Goal: Download file/media

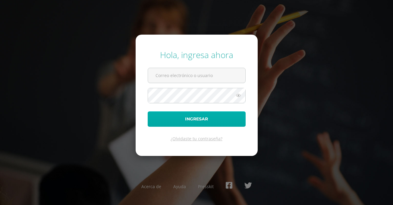
type input "COS01048@osoriosandoval.edu.gt"
click at [195, 121] on button "Ingresar" at bounding box center [197, 118] width 98 height 15
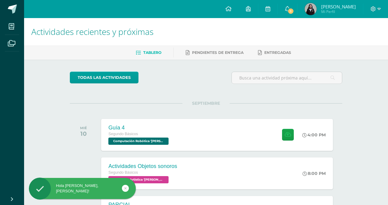
click at [268, 118] on div "MIÉ 10 Guía 4 Segundo Básicos Computación Robótica '[PERSON_NAME]' 4:00 PM Guía…" at bounding box center [206, 135] width 273 height 34
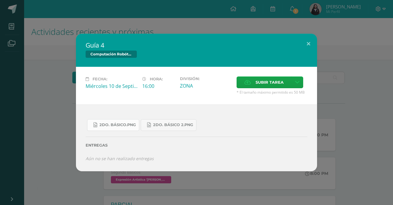
click at [136, 124] on link "2do. Básico.png" at bounding box center [113, 125] width 52 height 12
click at [194, 123] on link "2do. Básico 2.png" at bounding box center [169, 125] width 56 height 12
click at [325, 105] on div "Guía 4 Computación Robótica Fecha: [DATE] Hora: 16:00 División: Subir tarea" at bounding box center [196, 103] width 388 height 138
